Goal: Information Seeking & Learning: Check status

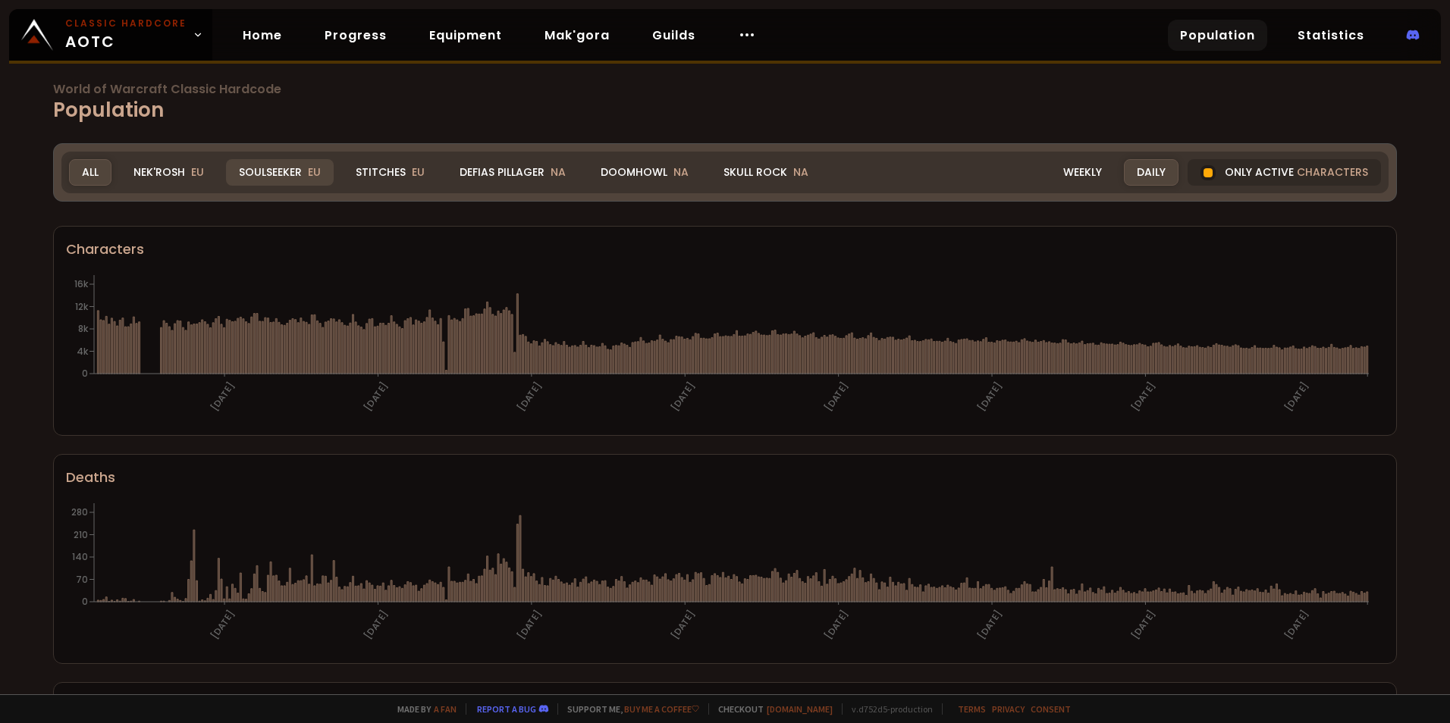
click at [297, 170] on div "Soulseeker EU" at bounding box center [280, 172] width 108 height 27
click at [297, 171] on div "World of Warcraft Classic Hardcode Population Realm Soulseeker All Nek'Rosh EU …" at bounding box center [725, 347] width 1450 height 694
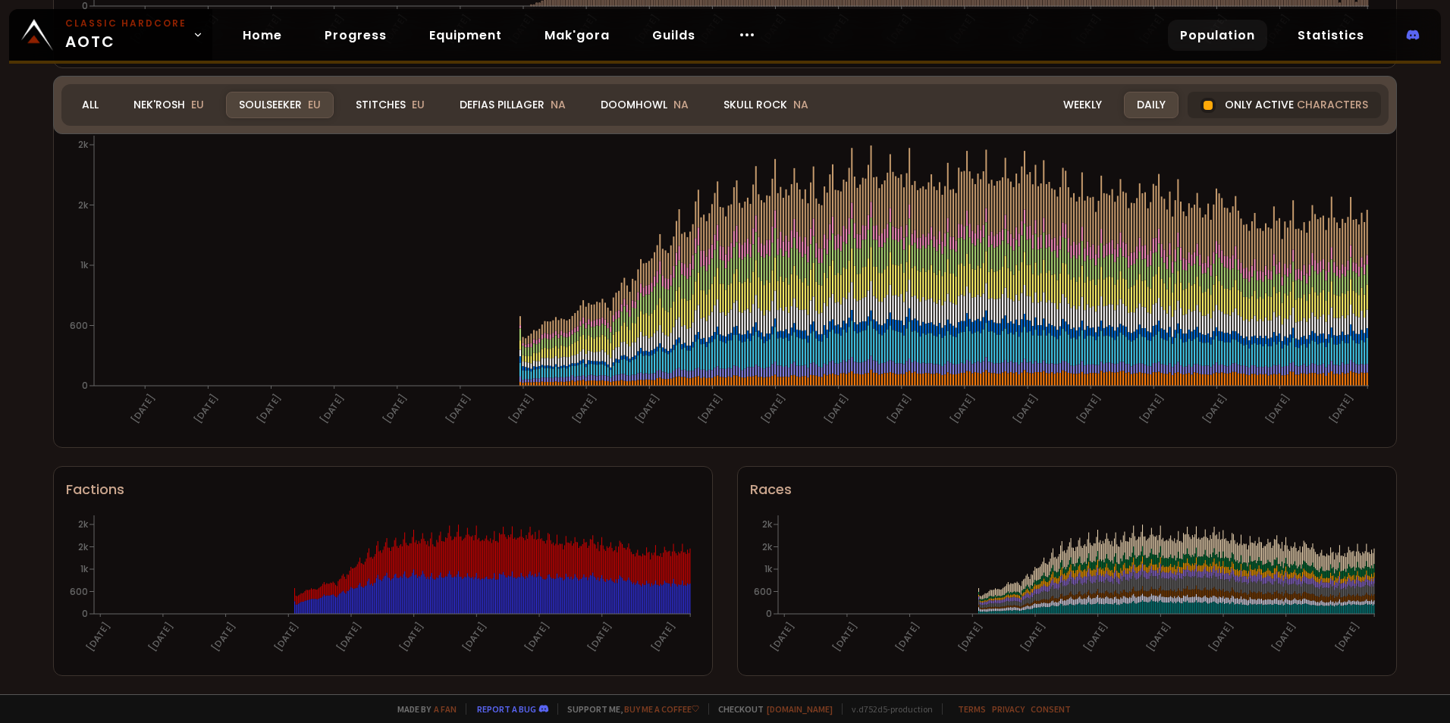
scroll to position [596, 0]
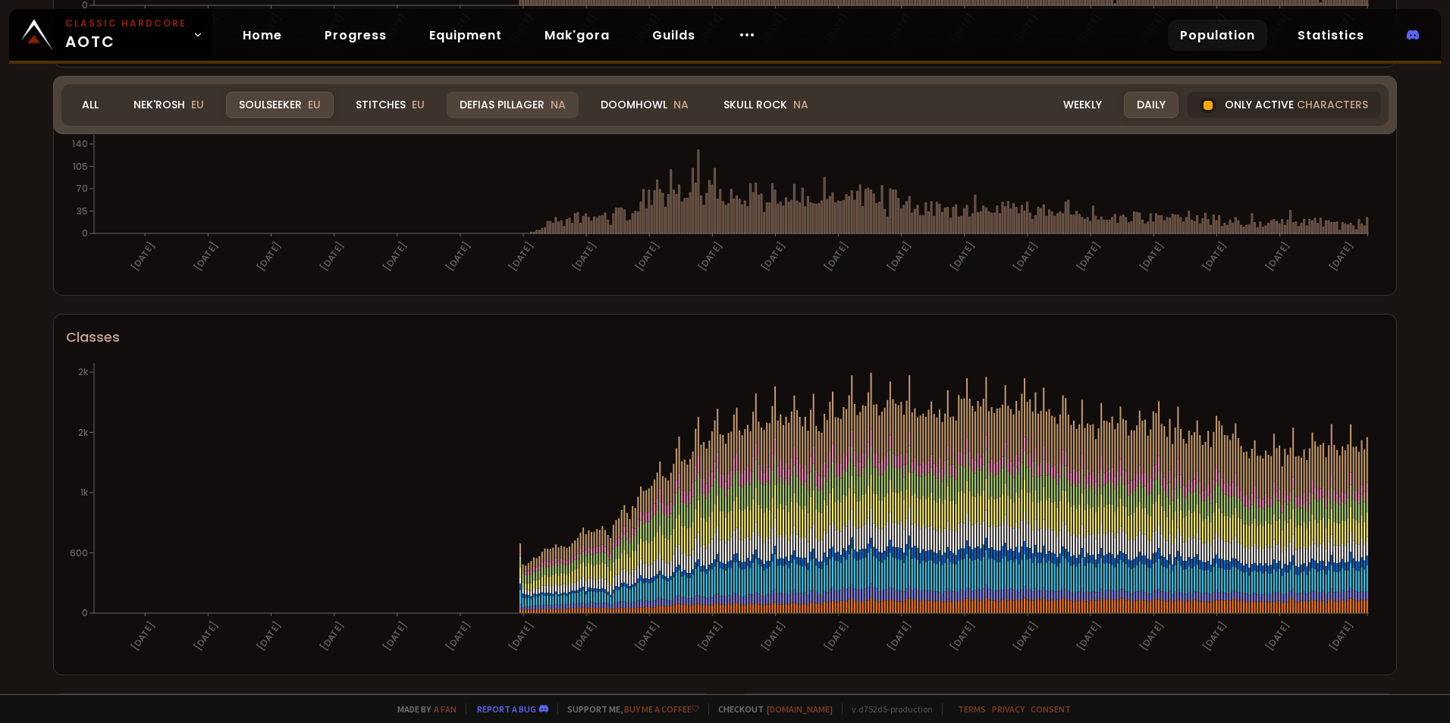
click at [503, 103] on div "Defias Pillager NA" at bounding box center [513, 105] width 132 height 27
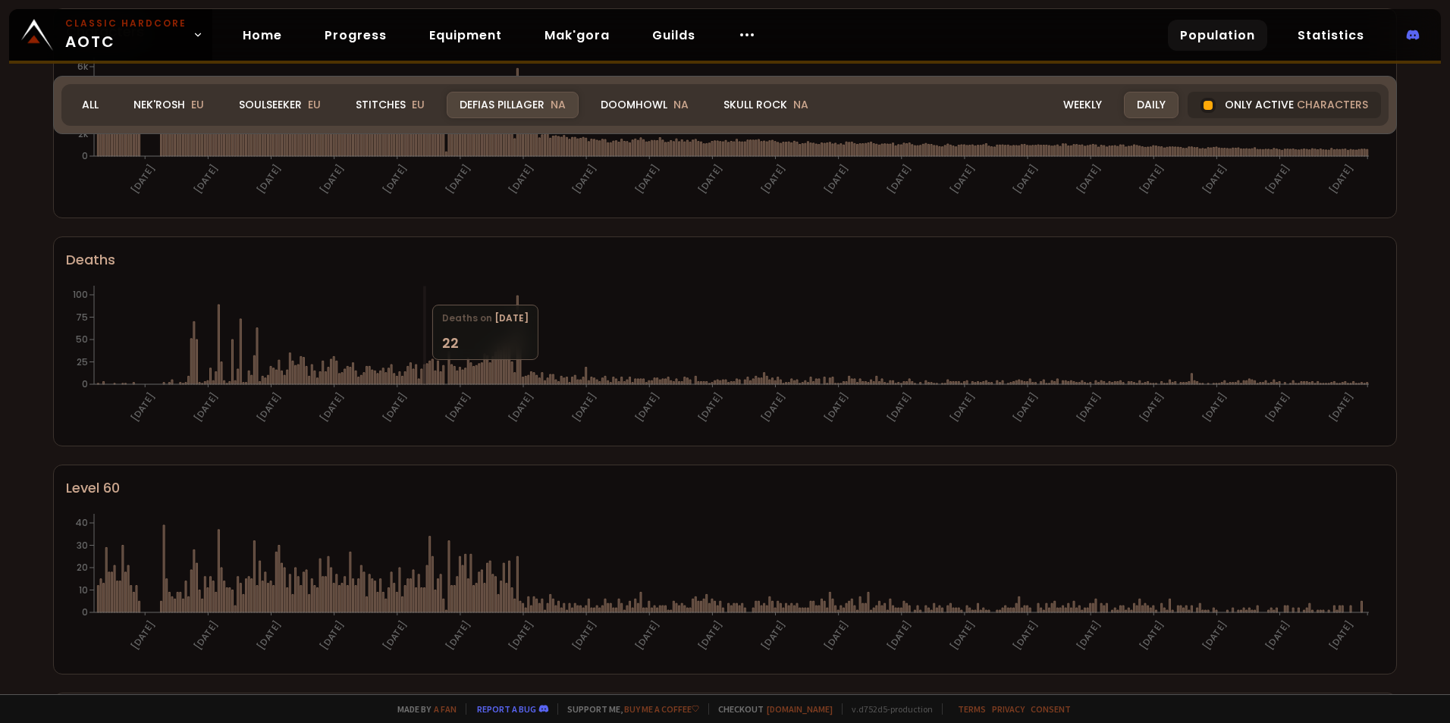
scroll to position [63, 0]
